Goal: Navigation & Orientation: Find specific page/section

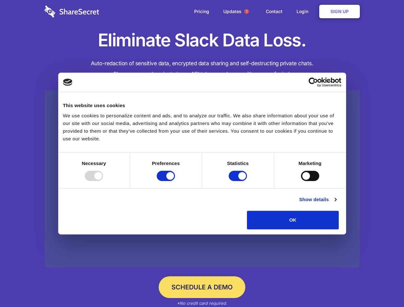
click at [103, 181] on div at bounding box center [94, 176] width 18 height 10
click at [175, 181] on input "Preferences" at bounding box center [166, 176] width 18 height 10
checkbox input "false"
click at [239, 181] on input "Statistics" at bounding box center [238, 176] width 18 height 10
checkbox input "false"
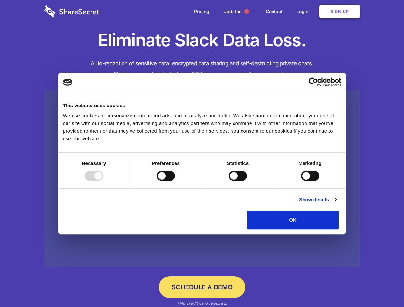
click at [301, 181] on input "Marketing" at bounding box center [310, 176] width 18 height 10
checkbox input "true"
click at [337, 204] on link "Show details" at bounding box center [317, 200] width 37 height 8
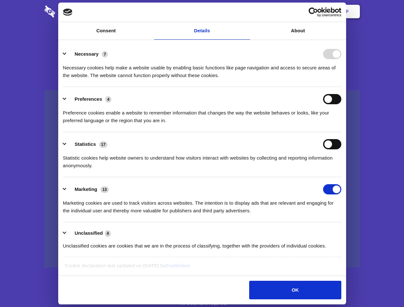
click at [342, 87] on li "Necessary 7 Necessary cookies help make a website usable by enabling basic func…" at bounding box center [202, 64] width 279 height 45
click at [247, 12] on span "1" at bounding box center [246, 11] width 5 height 5
